Goal: Task Accomplishment & Management: Manage account settings

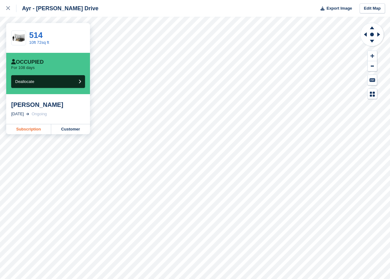
click at [31, 128] on link "Subscription" at bounding box center [28, 129] width 45 height 10
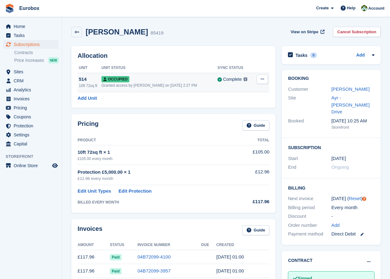
click at [261, 81] on icon at bounding box center [262, 79] width 3 height 4
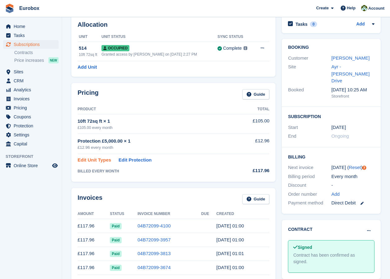
click at [97, 158] on link "Edit Unit Types" at bounding box center [95, 159] width 34 height 7
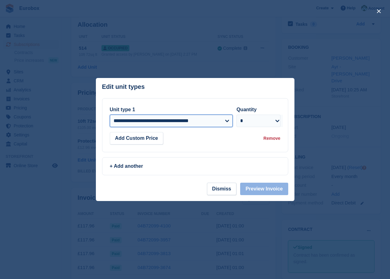
click at [226, 123] on select "**********" at bounding box center [171, 120] width 123 height 12
select select "****"
click at [110, 114] on select "**********" at bounding box center [171, 120] width 123 height 12
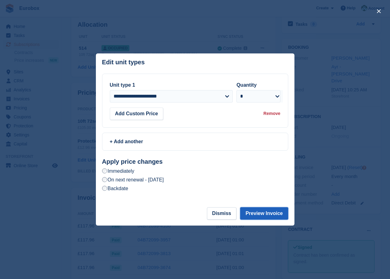
click at [263, 212] on button "Preview Invoice" at bounding box center [264, 213] width 48 height 12
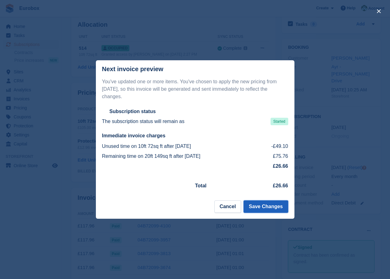
click at [263, 205] on button "Save Changes" at bounding box center [266, 206] width 44 height 12
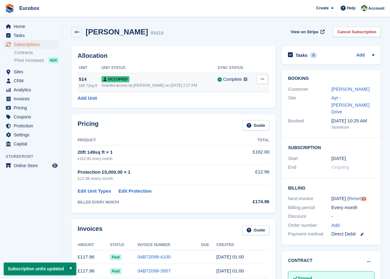
click at [264, 80] on icon at bounding box center [262, 79] width 3 height 4
drag, startPoint x: 232, startPoint y: 105, endPoint x: 228, endPoint y: 29, distance: 76.7
click at [232, 105] on p "Deallocate" at bounding box center [238, 105] width 54 height 8
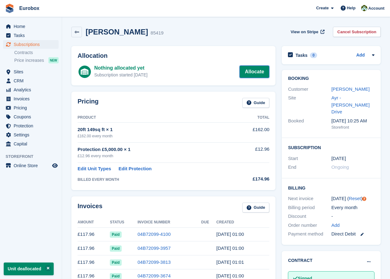
click at [245, 68] on link "Allocate" at bounding box center [255, 71] width 30 height 12
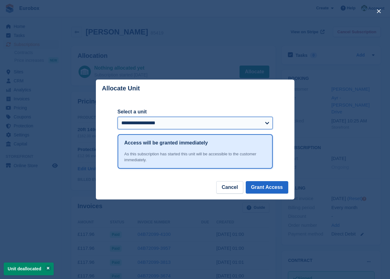
click at [266, 122] on select "**********" at bounding box center [195, 123] width 155 height 12
select select "*****"
click at [118, 117] on select "**********" at bounding box center [195, 123] width 155 height 12
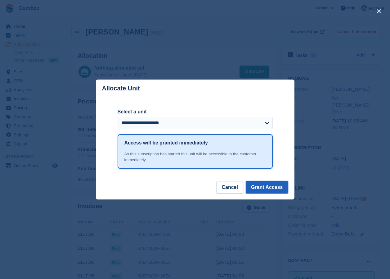
click at [267, 185] on button "Grant Access" at bounding box center [267, 187] width 43 height 12
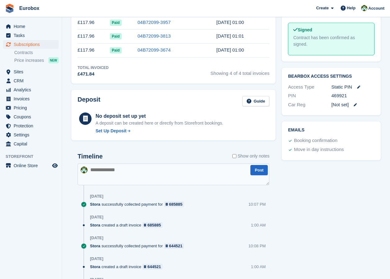
scroll to position [378, 0]
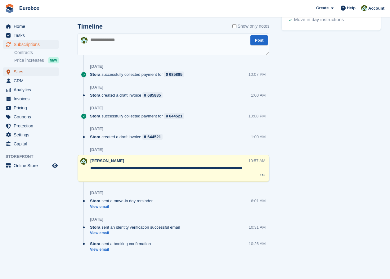
click at [24, 69] on span "Sites" at bounding box center [32, 71] width 37 height 9
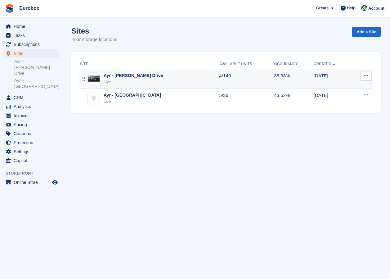
click at [132, 78] on div "Ayr - [PERSON_NAME] Drive" at bounding box center [134, 75] width 60 height 7
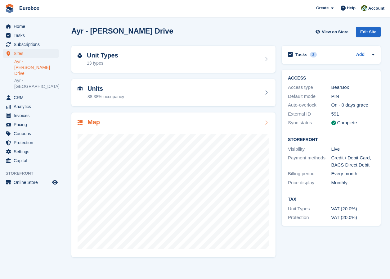
click at [95, 126] on div "Map" at bounding box center [94, 123] width 12 height 8
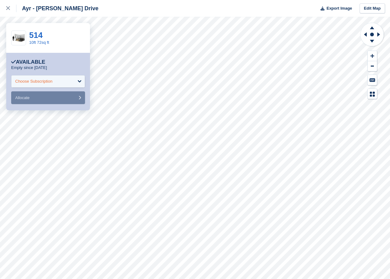
click at [81, 79] on div "Choose Subscription" at bounding box center [48, 81] width 74 height 12
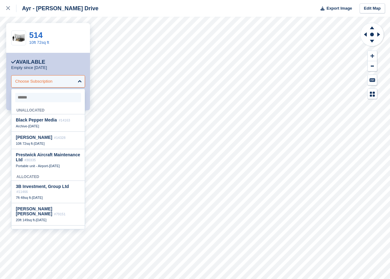
click at [81, 79] on div "Choose Subscription" at bounding box center [48, 81] width 74 height 12
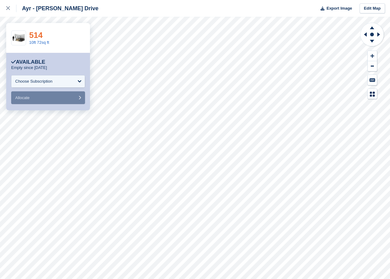
click at [40, 36] on link "514" at bounding box center [35, 34] width 13 height 9
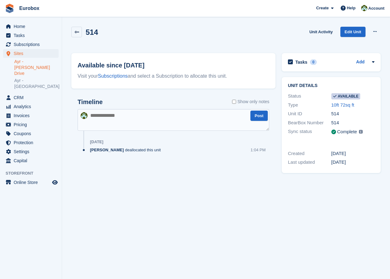
click at [335, 97] on icon at bounding box center [334, 96] width 3 height 4
click at [349, 32] on link "Edit Unit" at bounding box center [352, 32] width 25 height 10
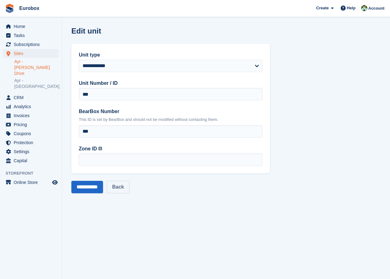
click at [117, 186] on link "Back" at bounding box center [118, 187] width 22 height 12
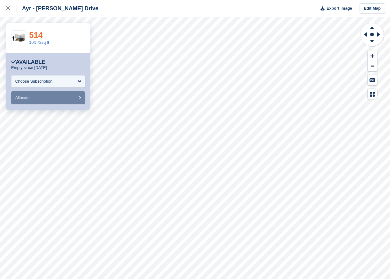
click at [38, 34] on link "514" at bounding box center [35, 34] width 13 height 9
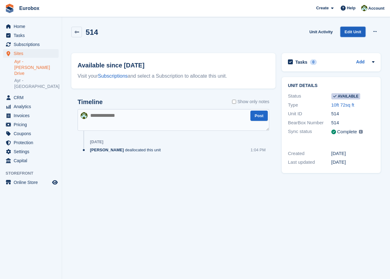
click at [351, 32] on link "Edit Unit" at bounding box center [352, 32] width 25 height 10
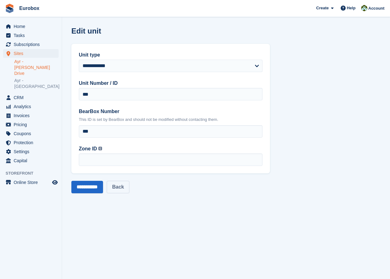
click at [129, 192] on link "Back" at bounding box center [118, 187] width 22 height 12
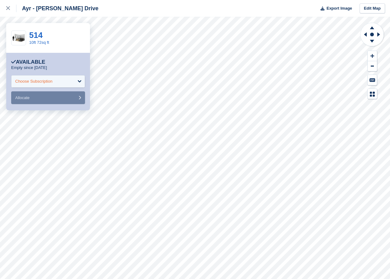
click at [81, 81] on div "Choose Subscription" at bounding box center [48, 81] width 74 height 12
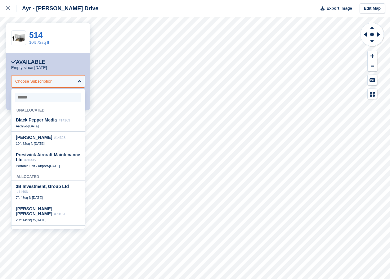
click at [79, 80] on div "Choose Subscription" at bounding box center [48, 81] width 74 height 12
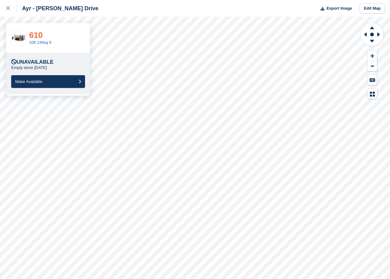
click at [33, 37] on link "610" at bounding box center [35, 34] width 13 height 9
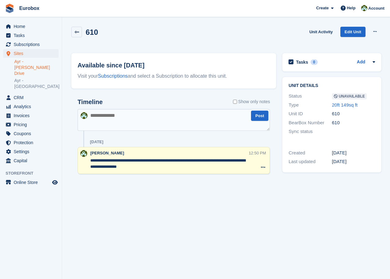
click at [41, 59] on link "Ayr - [PERSON_NAME] Drive" at bounding box center [36, 68] width 44 height 18
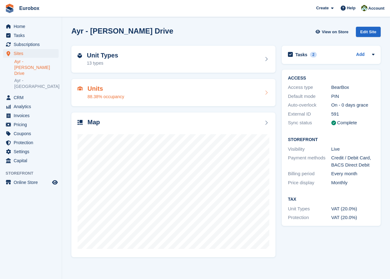
click at [265, 91] on icon at bounding box center [266, 92] width 6 height 5
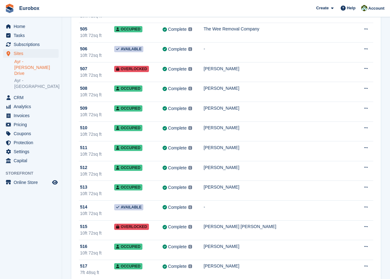
scroll to position [1738, 0]
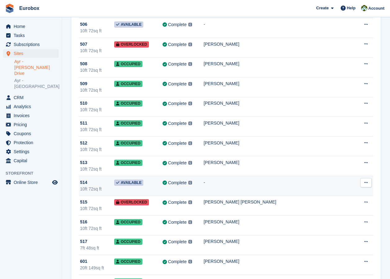
click at [141, 182] on span "Available" at bounding box center [128, 182] width 29 height 6
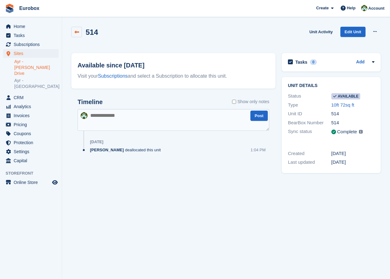
click at [74, 34] on link at bounding box center [76, 32] width 11 height 11
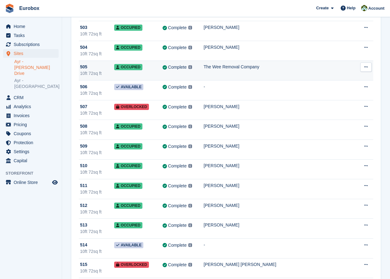
scroll to position [1676, 0]
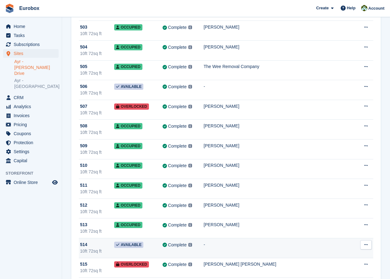
click at [365, 244] on icon at bounding box center [365, 244] width 3 height 4
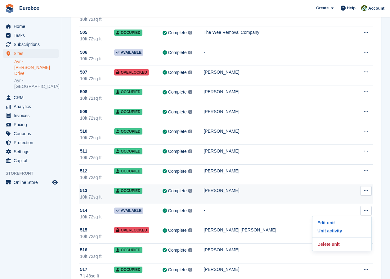
scroll to position [1738, 0]
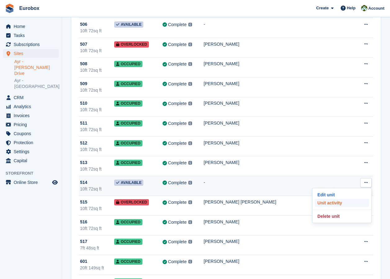
click at [334, 204] on p "Unit activity" at bounding box center [342, 203] width 54 height 8
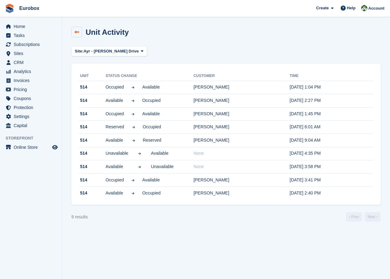
click at [79, 32] on link at bounding box center [76, 32] width 11 height 11
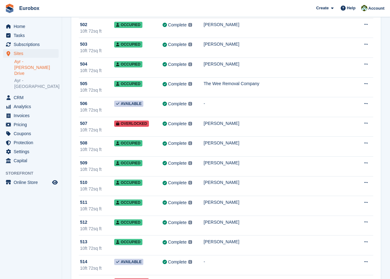
scroll to position [1707, 0]
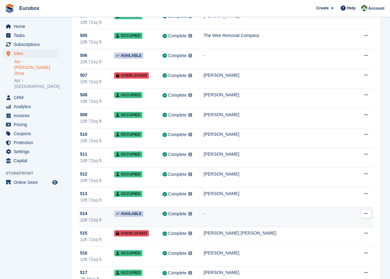
click at [364, 212] on button at bounding box center [365, 213] width 11 height 9
click at [335, 224] on p "Edit unit" at bounding box center [342, 226] width 54 height 8
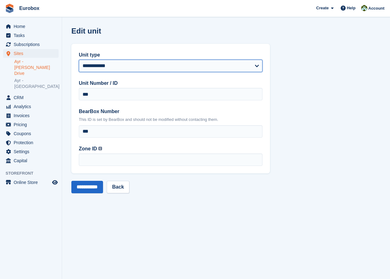
click at [256, 66] on select "**********" at bounding box center [171, 66] width 184 height 12
click at [312, 140] on section "**********" at bounding box center [226, 139] width 328 height 279
click at [129, 188] on link "Back" at bounding box center [118, 187] width 22 height 12
